Goal: Information Seeking & Learning: Learn about a topic

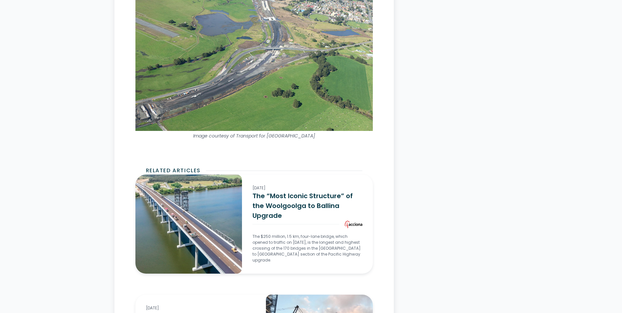
scroll to position [4035, 0]
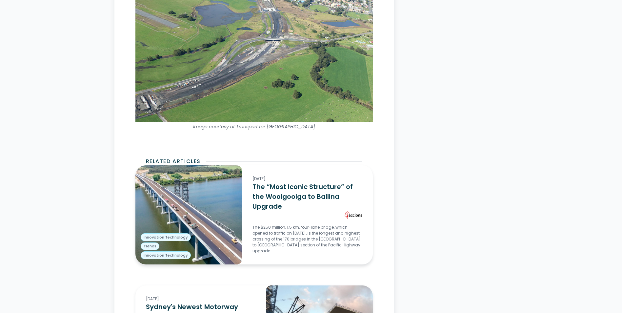
click at [298, 182] on h3 "The “Most Iconic Structure” of the Woolgoolga to Ballina Upgrade" at bounding box center [308, 197] width 110 height 30
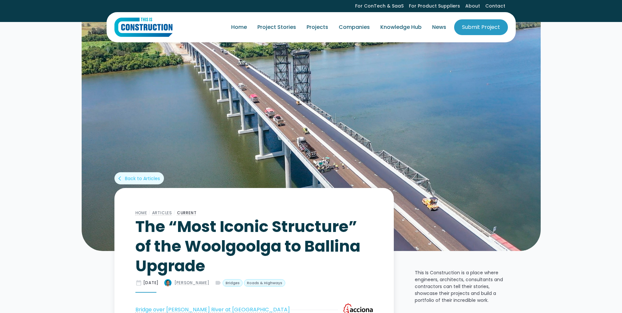
scroll to position [3, 0]
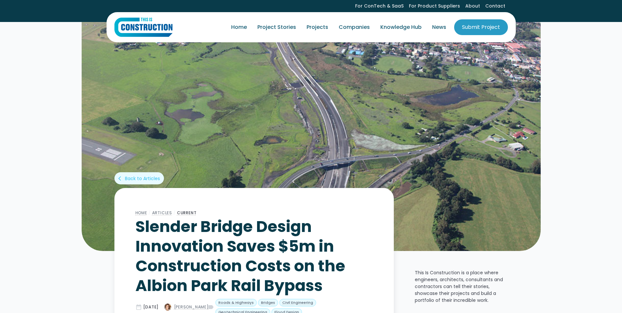
scroll to position [3538, 0]
